Goal: Task Accomplishment & Management: Complete application form

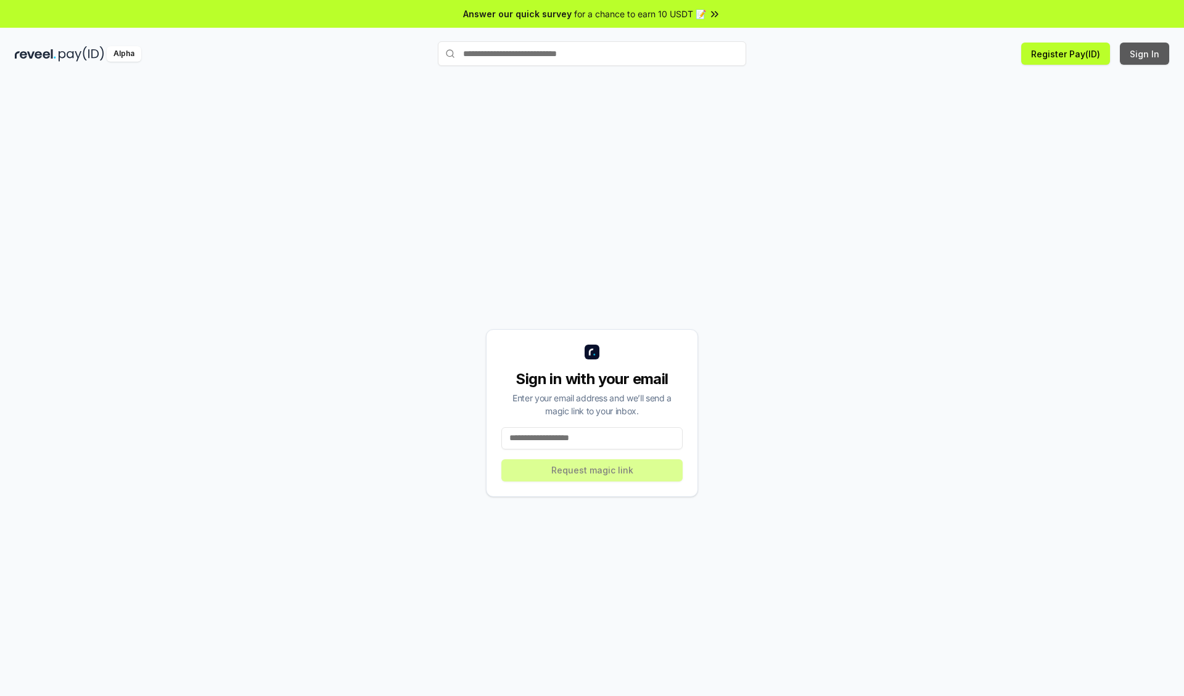
click at [1146, 54] on button "Sign In" at bounding box center [1144, 54] width 49 height 22
type input "**********"
click at [592, 470] on button "Request magic link" at bounding box center [592, 471] width 181 height 22
